Goal: Task Accomplishment & Management: Manage account settings

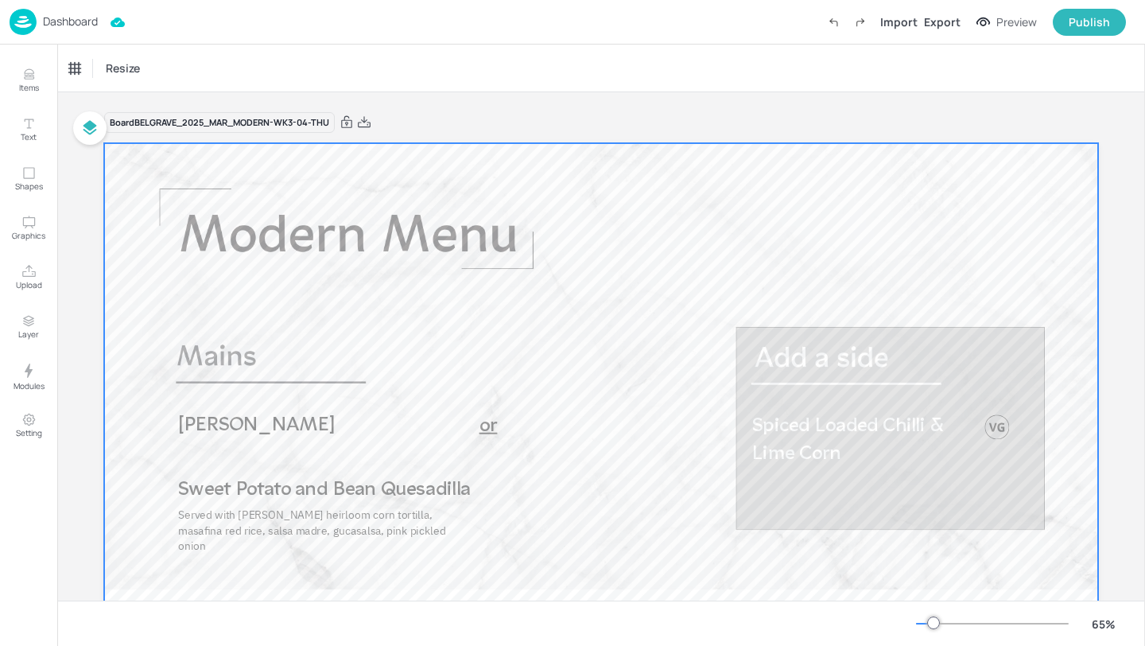
scroll to position [73, 0]
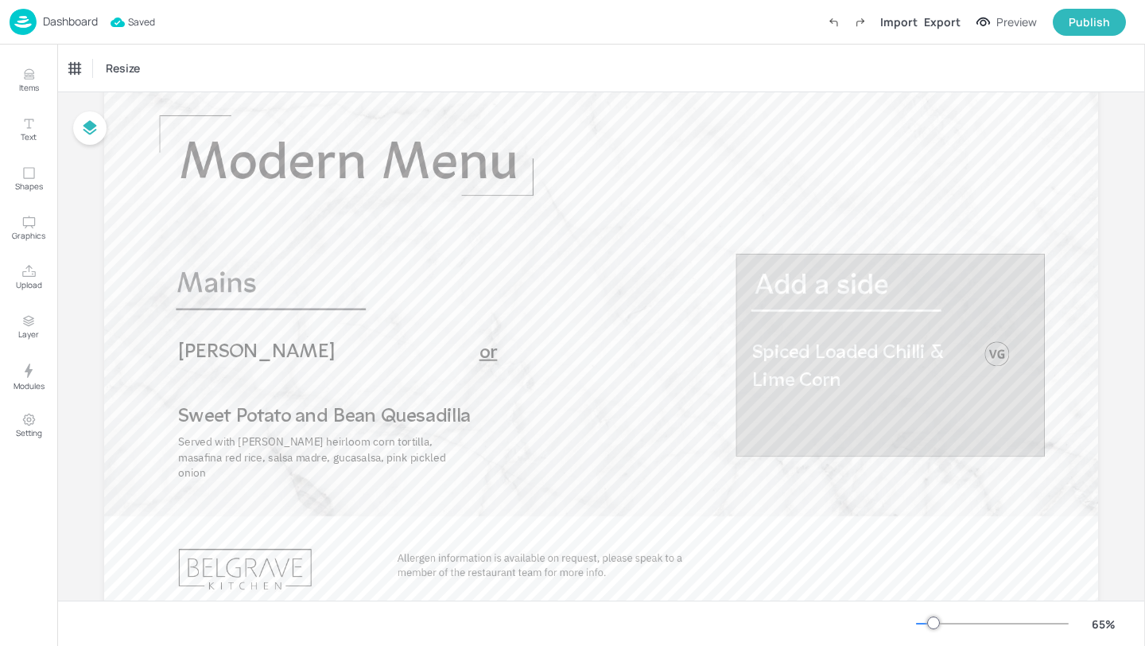
click at [79, 18] on p "Dashboard" at bounding box center [70, 21] width 55 height 11
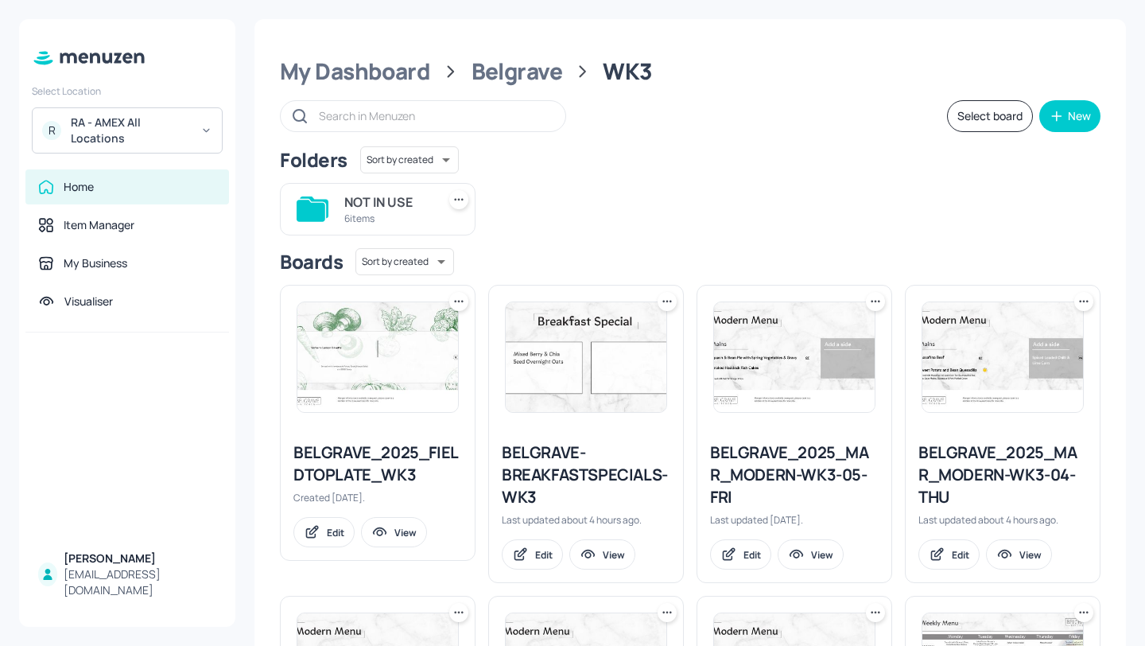
click at [437, 69] on div "My Dashboard Belgrave WK3" at bounding box center [690, 71] width 820 height 29
click at [417, 69] on div "My Dashboard" at bounding box center [355, 71] width 150 height 29
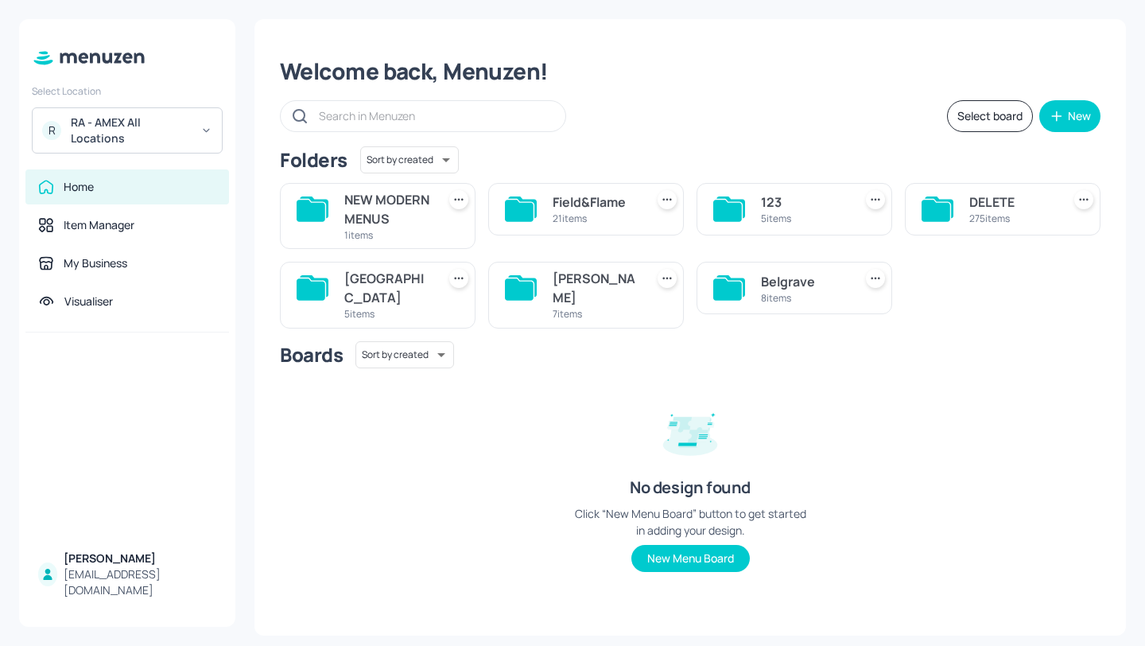
click at [597, 298] on div "John St" at bounding box center [596, 288] width 86 height 38
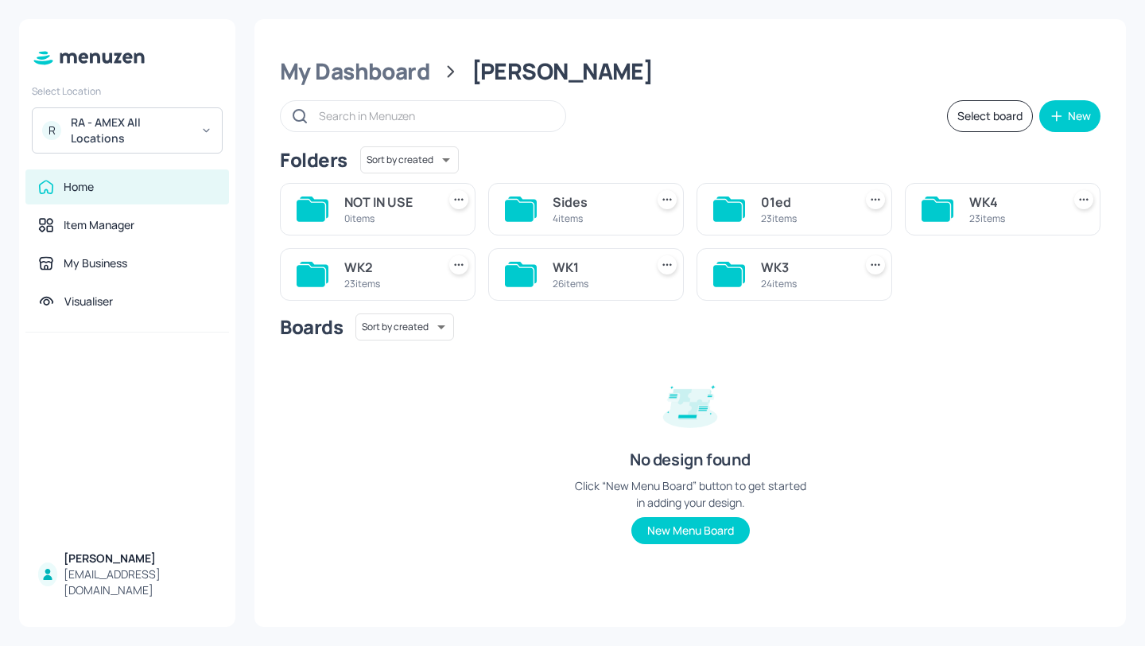
click at [820, 271] on div "WK3" at bounding box center [804, 267] width 86 height 19
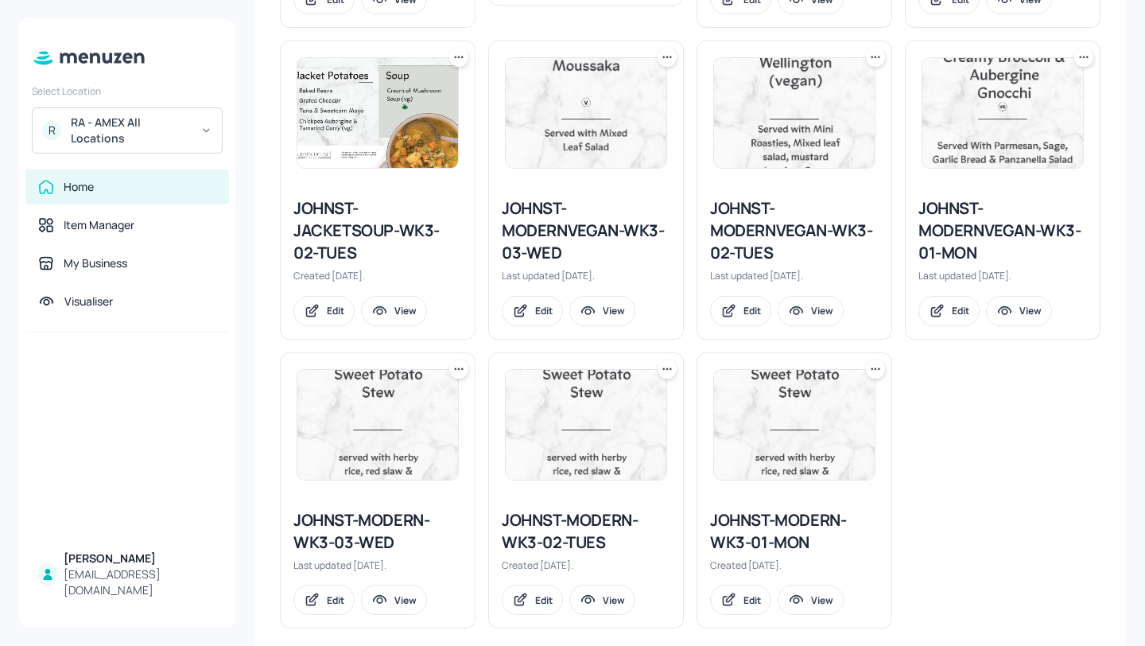
scroll to position [1464, 0]
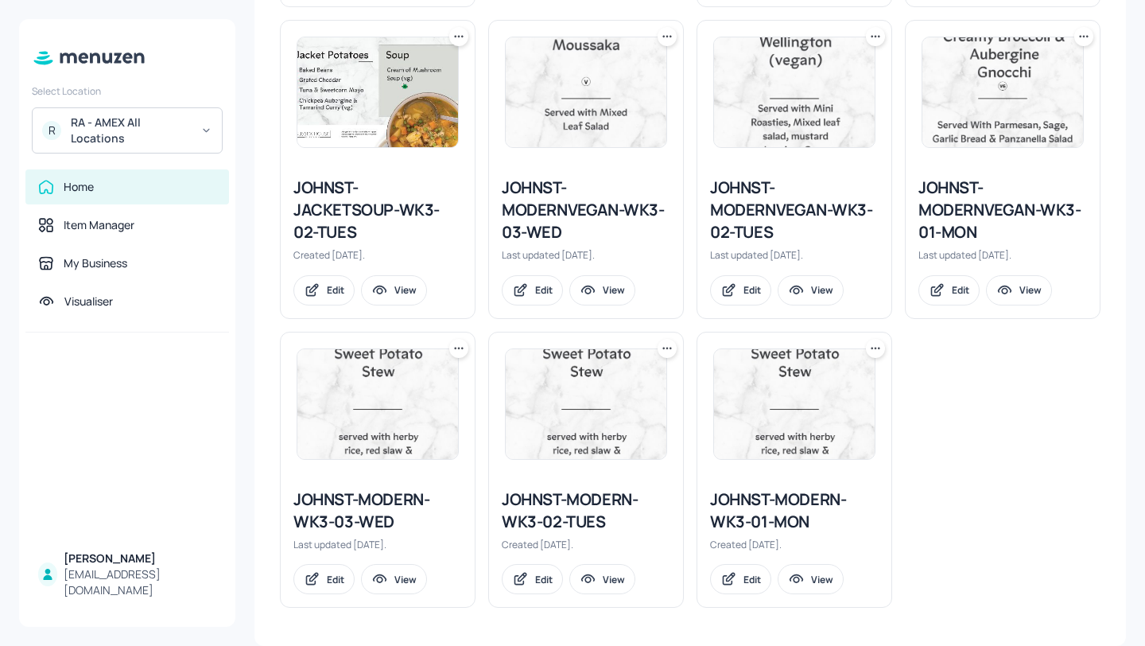
click at [602, 509] on div "JOHNST-MODERN-WK3-02-TUES" at bounding box center [586, 510] width 169 height 45
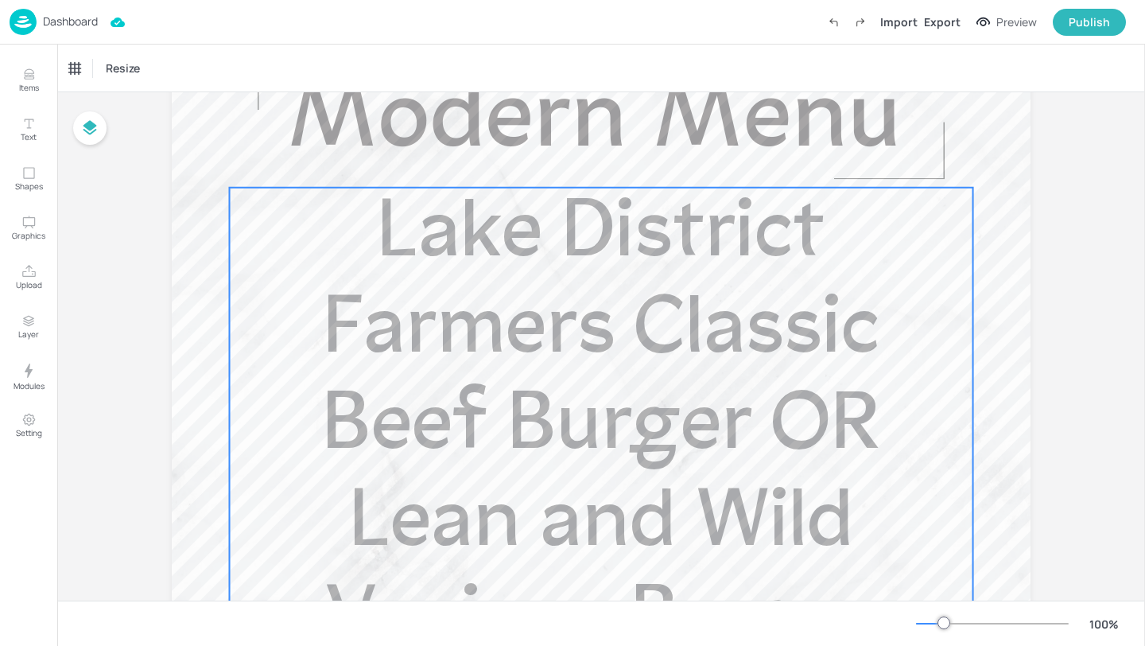
scroll to position [103, 0]
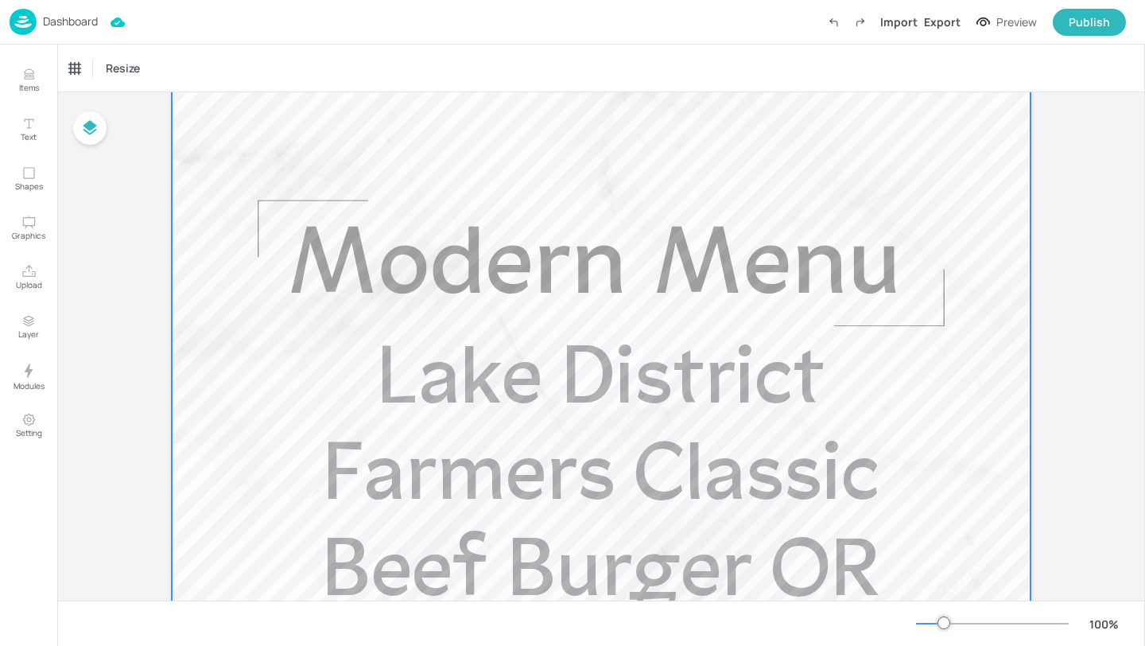
click at [576, 370] on span "Lake District Farmers Classic Beef Burger OR Lean and Wild Venison Burger" at bounding box center [601, 575] width 558 height 467
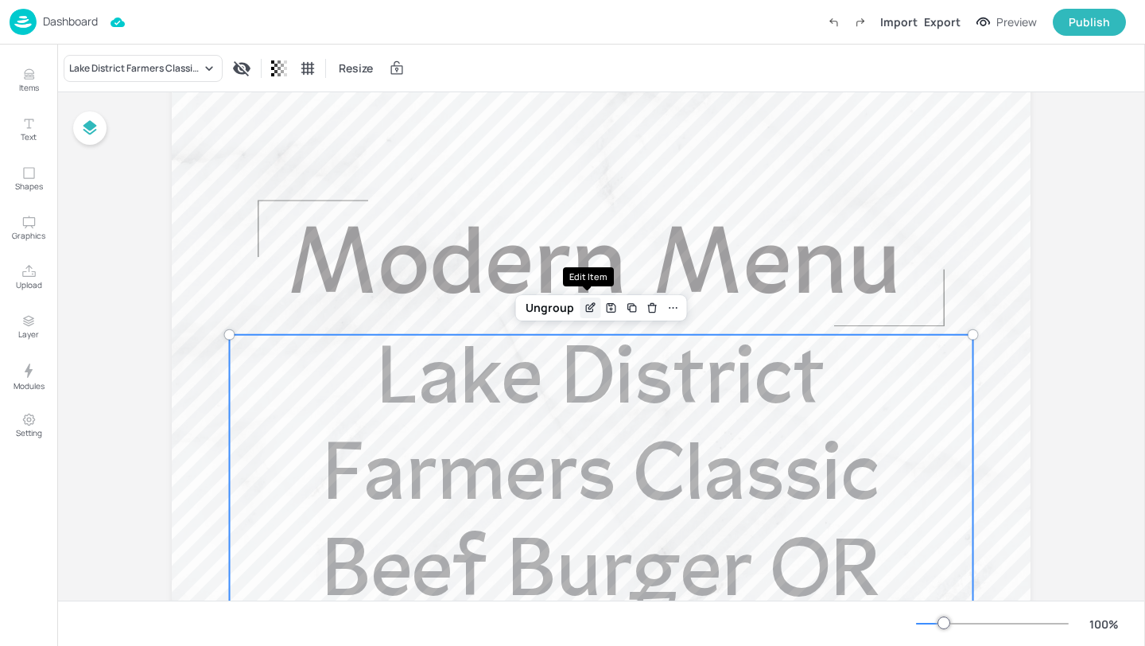
click at [586, 308] on icon "Edit Item" at bounding box center [589, 307] width 7 height 7
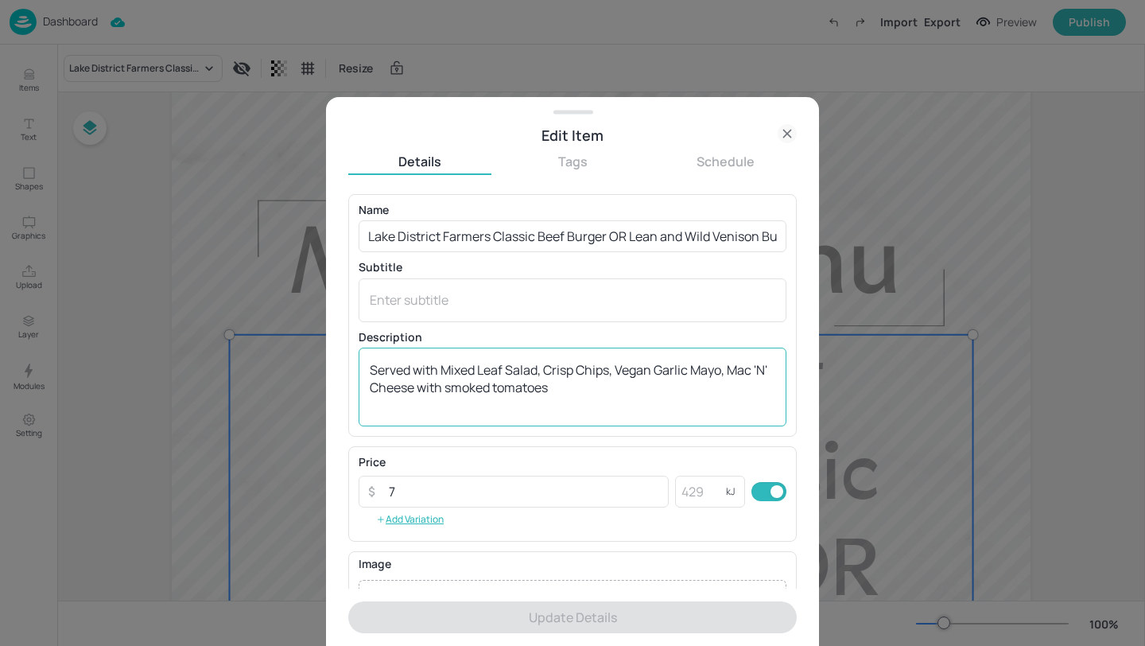
click at [466, 386] on textarea "Served with Mixed Leaf Salad, Crisp Chips, Vegan Garlic Mayo, Mac 'N' Cheese wi…" at bounding box center [572, 387] width 405 height 52
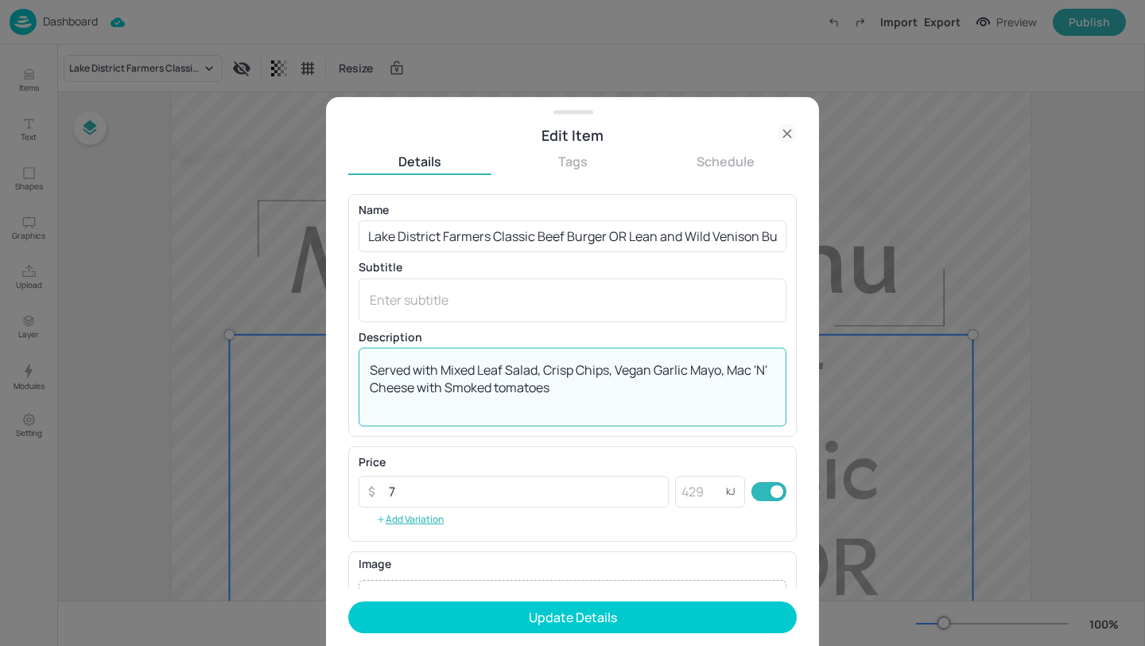
click at [517, 386] on textarea "Served with Mixed Leaf Salad, Crisp Chips, Vegan Garlic Mayo, Mac 'N' Cheese wi…" at bounding box center [572, 387] width 405 height 52
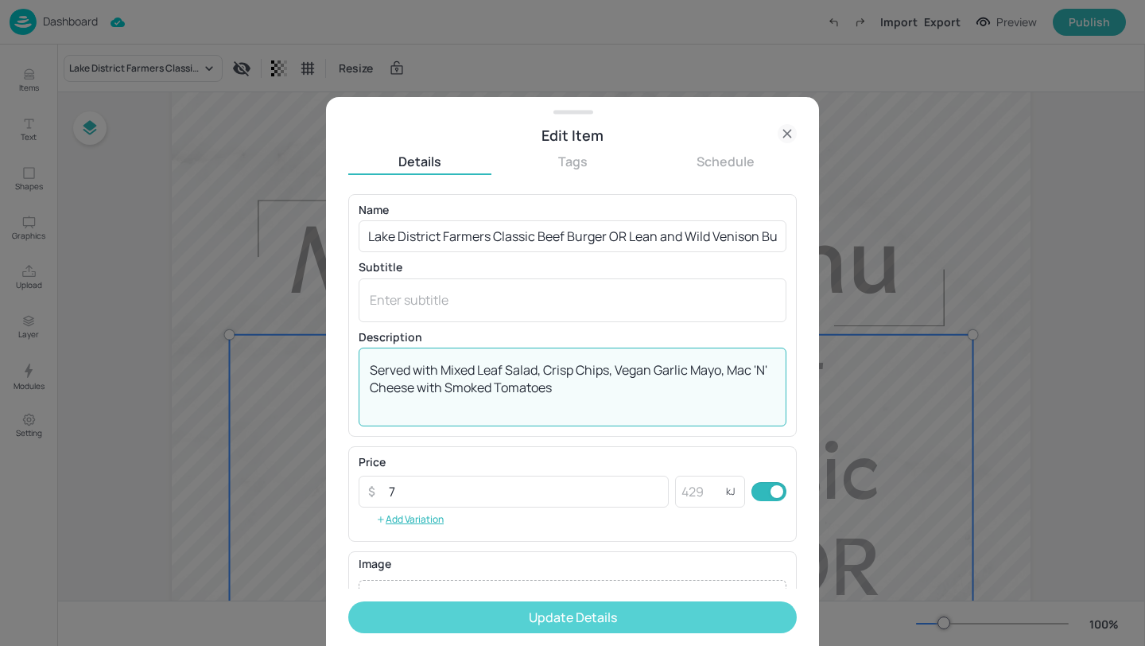
type textarea "Served with Mixed Leaf Salad, Crisp Chips, Vegan Garlic Mayo, Mac 'N' Cheese wi…"
click at [546, 603] on button "Update Details" at bounding box center [572, 617] width 448 height 32
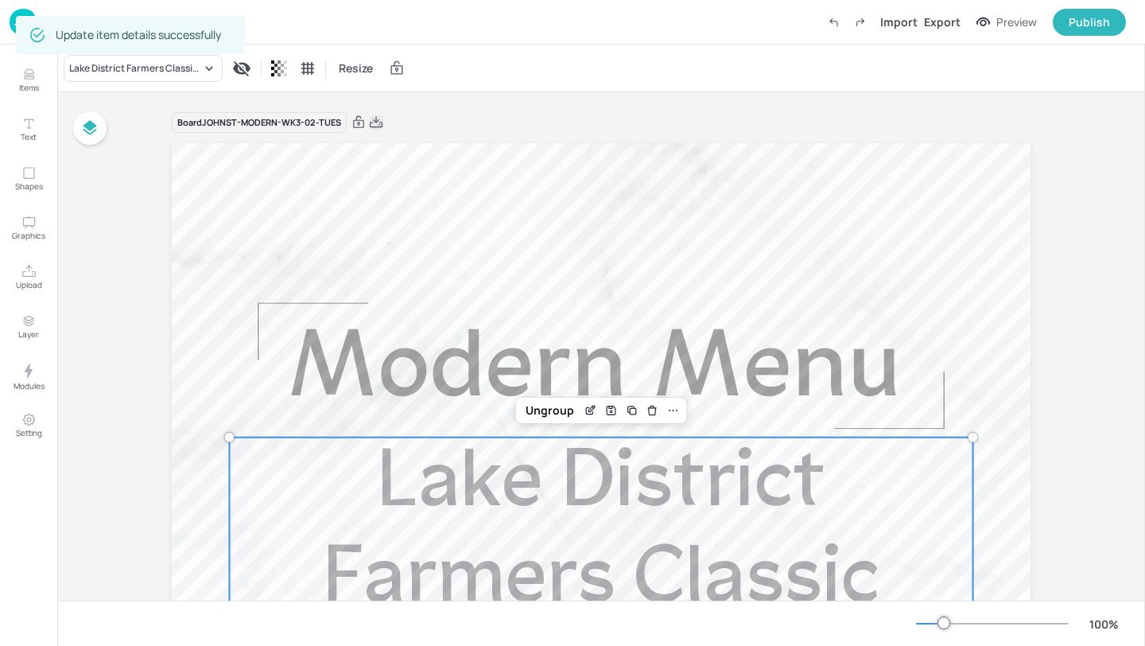
click at [381, 124] on icon at bounding box center [376, 122] width 14 height 16
